Goal: Task Accomplishment & Management: Manage account settings

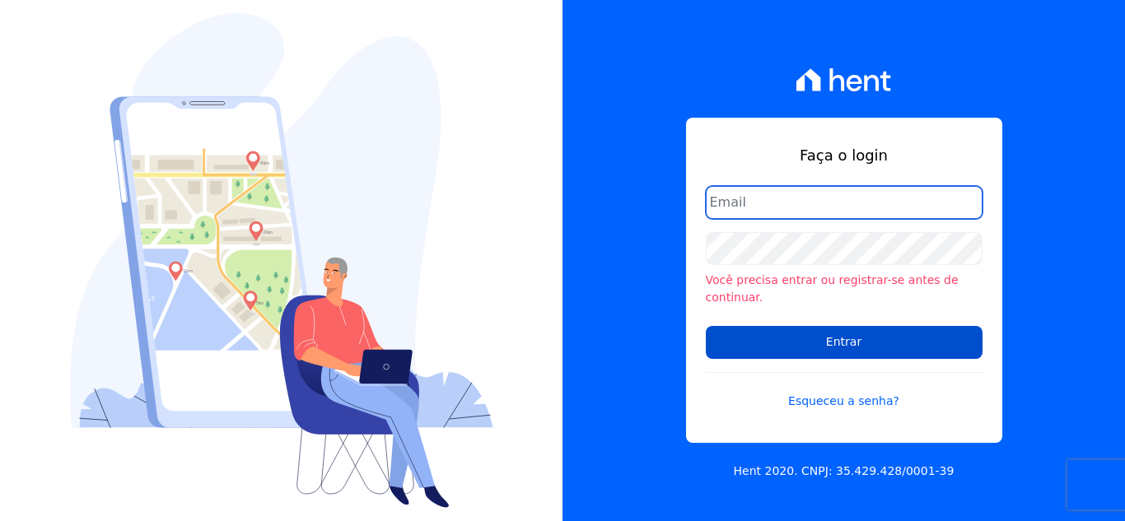
type input "[PERSON_NAME][EMAIL_ADDRESS][DOMAIN_NAME]"
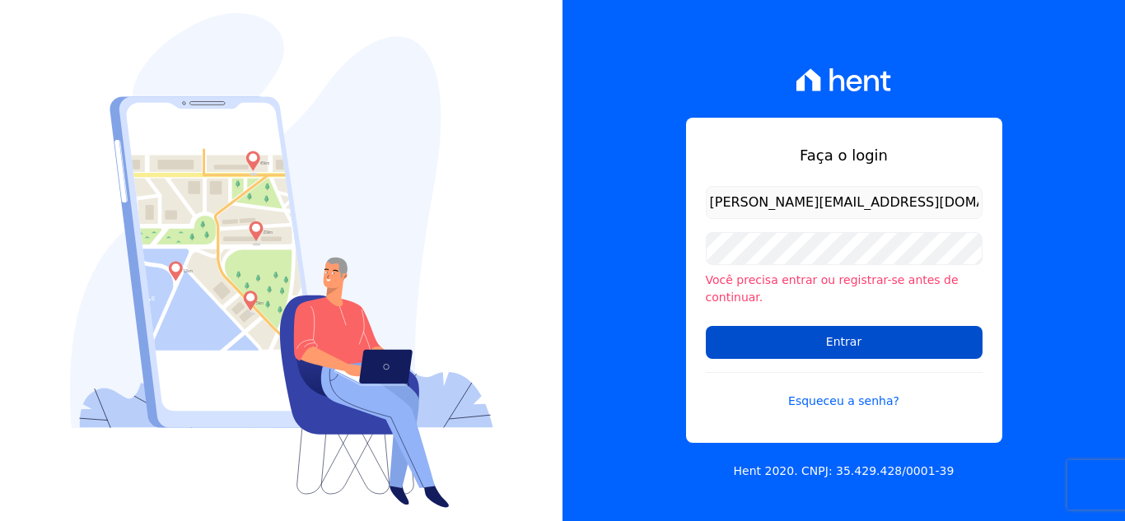
click at [785, 334] on input "Entrar" at bounding box center [844, 342] width 277 height 33
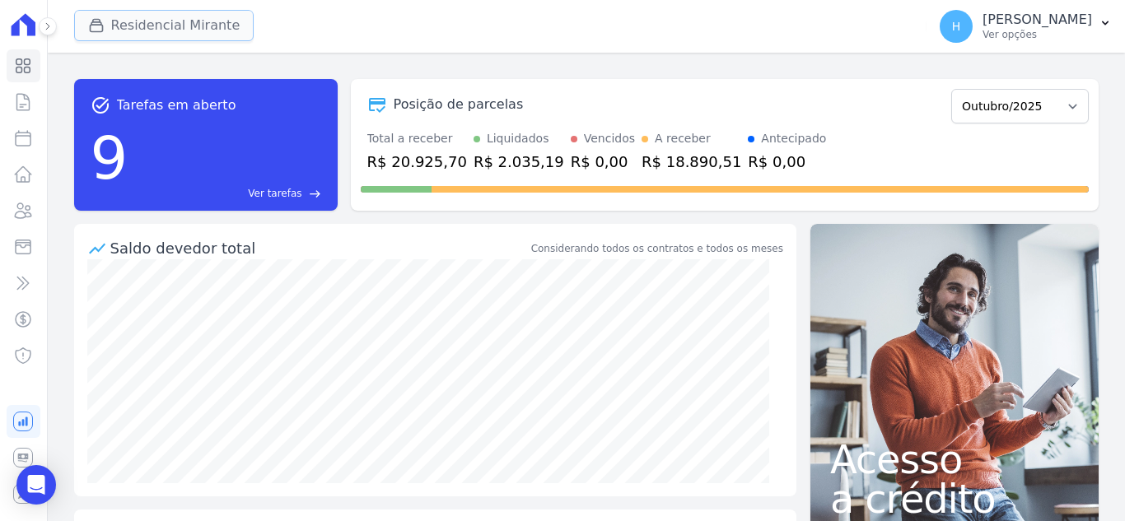
click at [156, 40] on button "Residencial Mirante" at bounding box center [164, 25] width 180 height 31
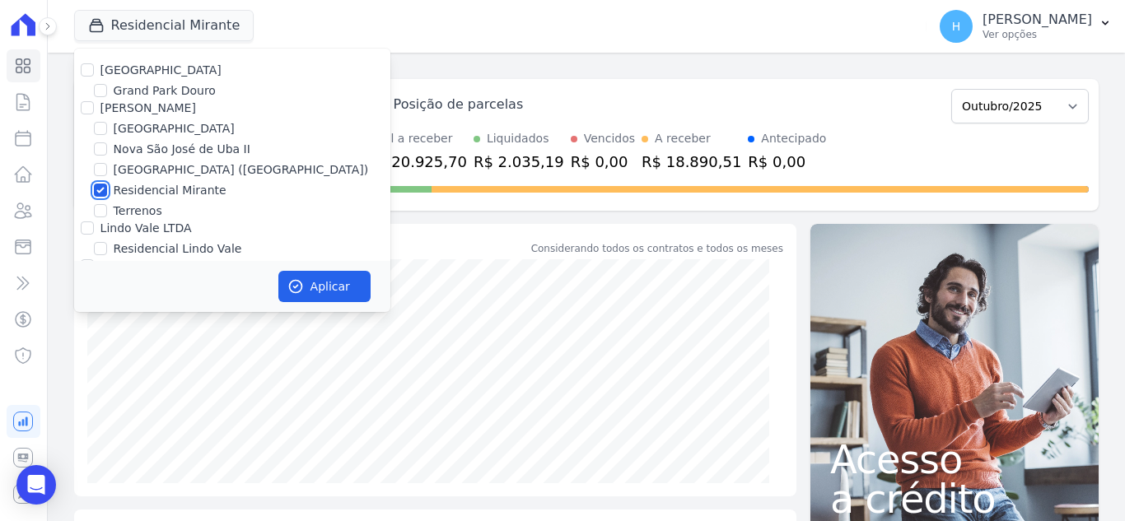
click at [98, 189] on input "Residencial Mirante" at bounding box center [100, 190] width 13 height 13
checkbox input "false"
click at [96, 92] on input "Grand Park Douro" at bounding box center [100, 90] width 13 height 13
checkbox input "true"
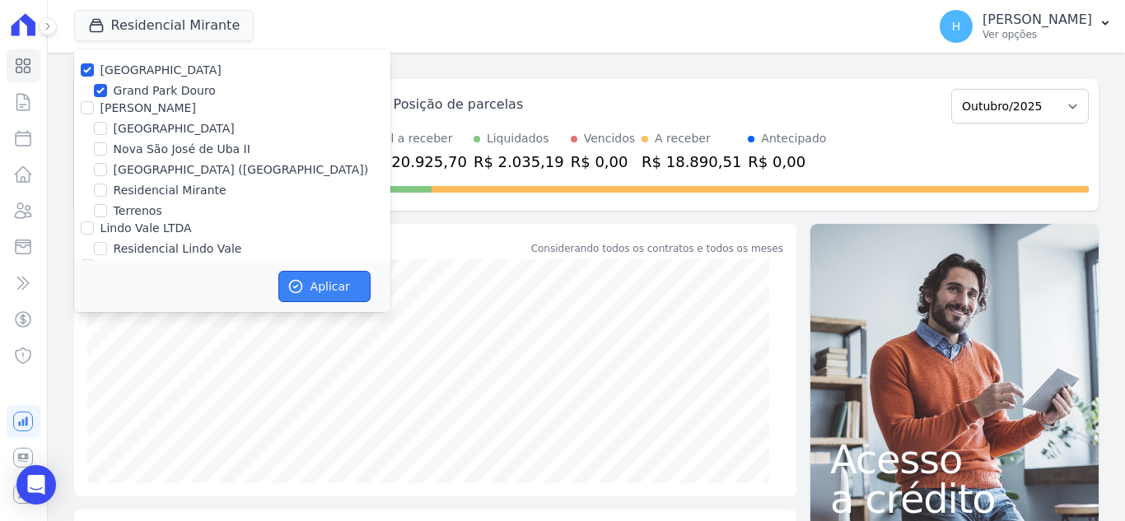
click at [328, 291] on button "Aplicar" at bounding box center [324, 286] width 92 height 31
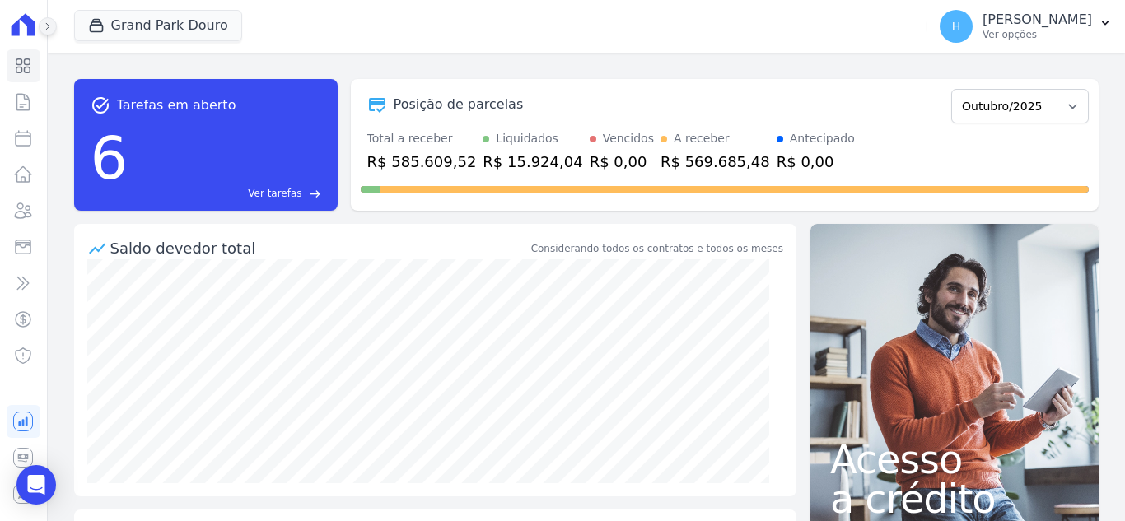
click at [47, 33] on button at bounding box center [48, 26] width 18 height 18
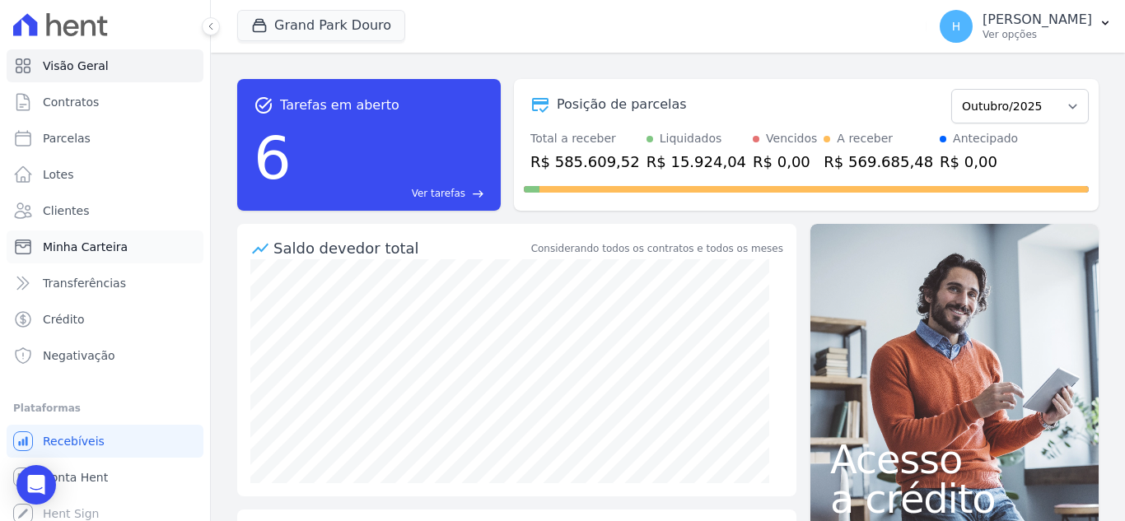
click at [98, 244] on span "Minha Carteira" at bounding box center [85, 247] width 85 height 16
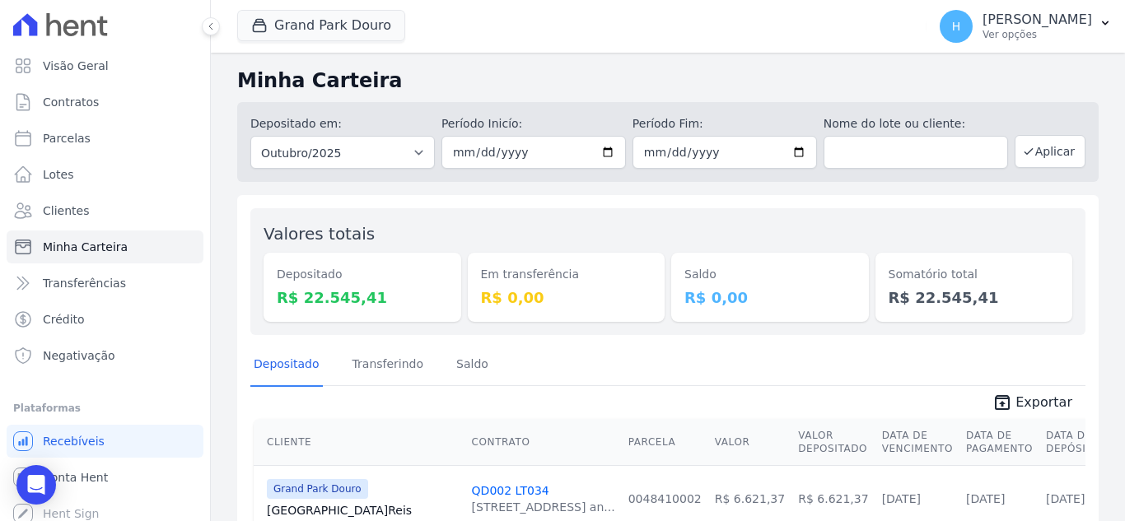
click at [203, 15] on div at bounding box center [202, 26] width 18 height 53
click at [207, 20] on button at bounding box center [211, 26] width 18 height 18
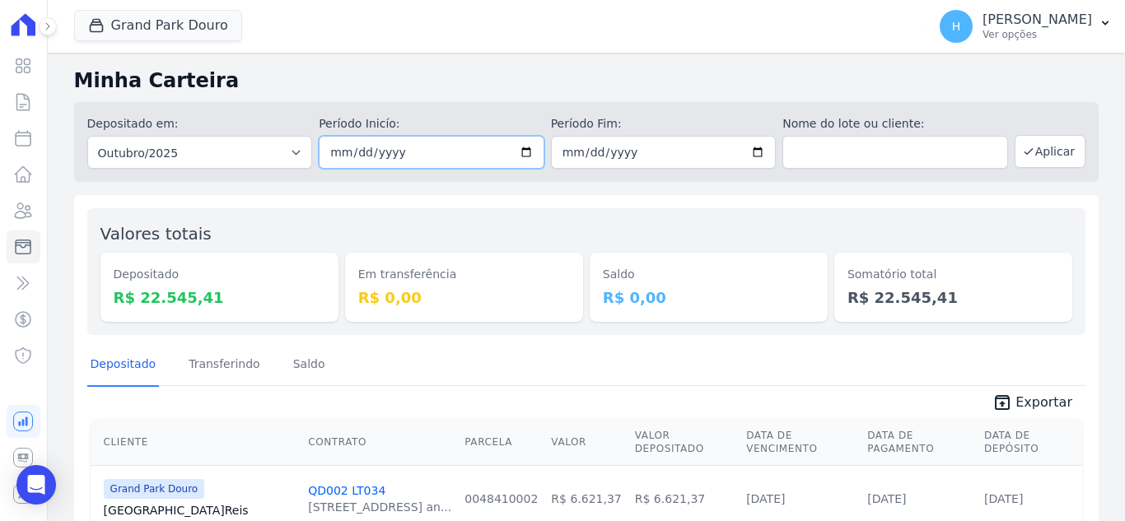
click at [515, 152] on input "2025-10-01" at bounding box center [432, 152] width 226 height 33
type input "[DATE]"
click at [745, 144] on input "2025-10-31" at bounding box center [664, 152] width 226 height 33
click at [749, 148] on input "2025-10-31" at bounding box center [664, 152] width 226 height 33
type input "[DATE]"
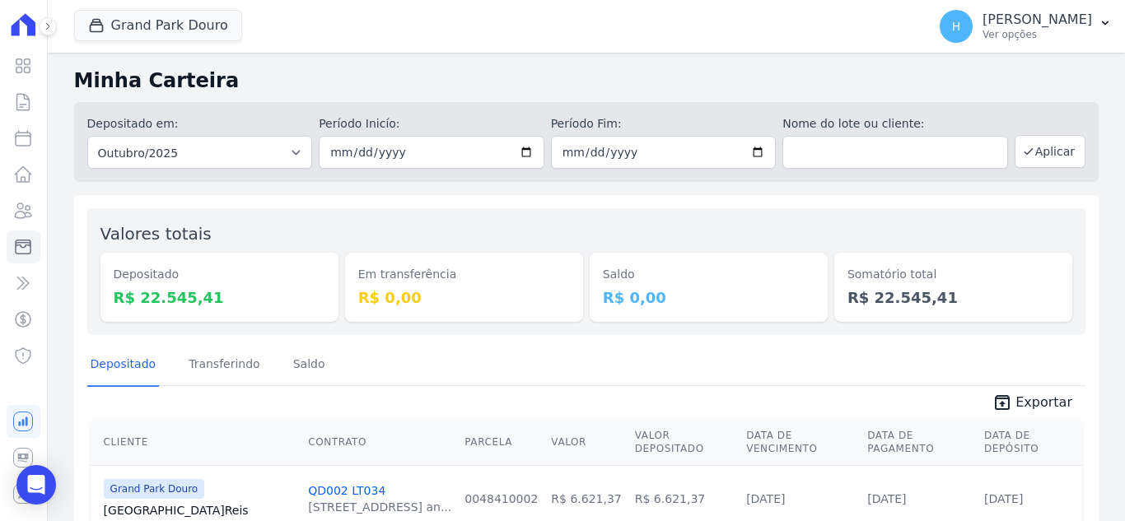
click at [660, 106] on div "Depositado em: Todos os meses Maio/2023 Junho/2023 Julho/2023 Agosto/2023 Setem…" at bounding box center [586, 142] width 1025 height 80
click at [1042, 160] on button "Aplicar" at bounding box center [1050, 151] width 71 height 33
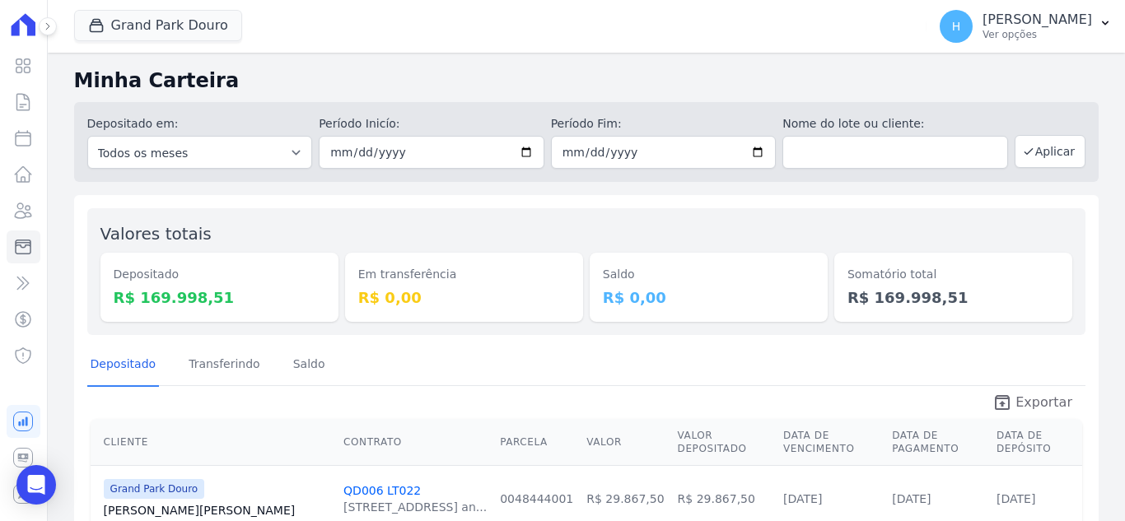
click at [1036, 399] on span "Exportar" at bounding box center [1043, 403] width 57 height 20
